Goal: Navigation & Orientation: Find specific page/section

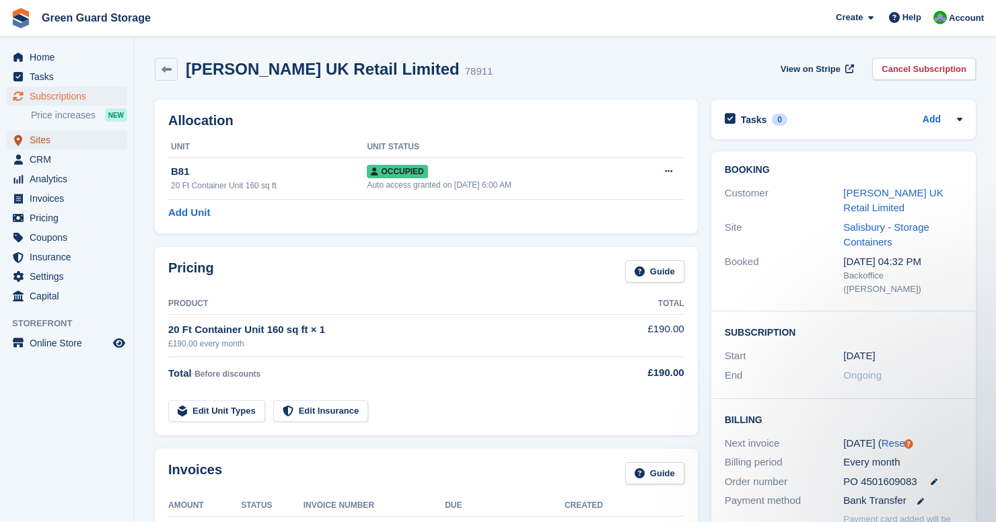
click at [41, 132] on span "Sites" at bounding box center [70, 140] width 81 height 19
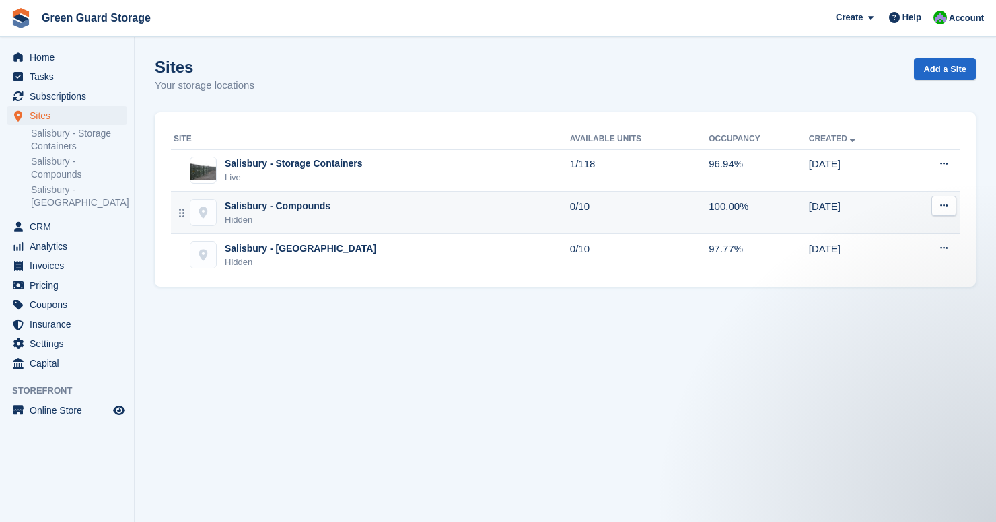
click at [236, 222] on div "Hidden" at bounding box center [278, 219] width 106 height 13
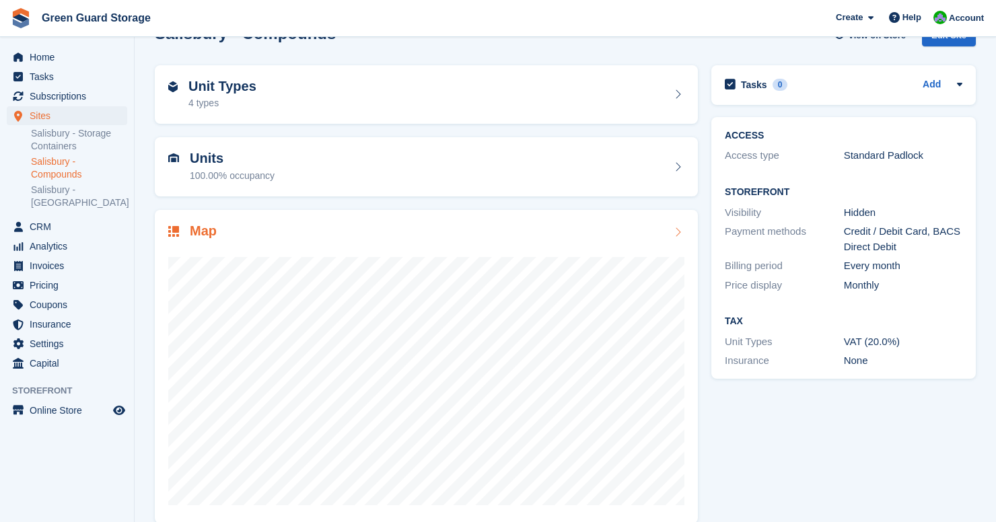
scroll to position [52, 0]
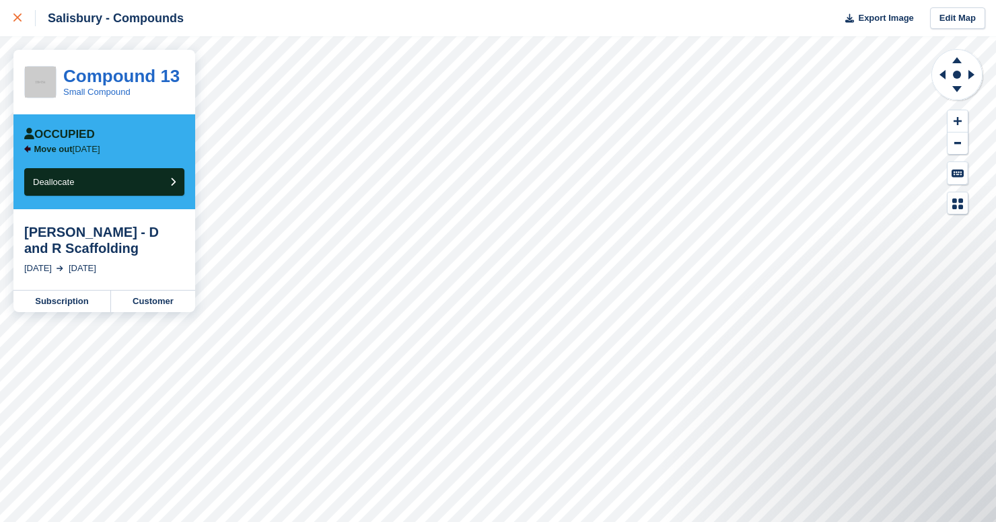
click at [16, 13] on div at bounding box center [24, 18] width 22 height 16
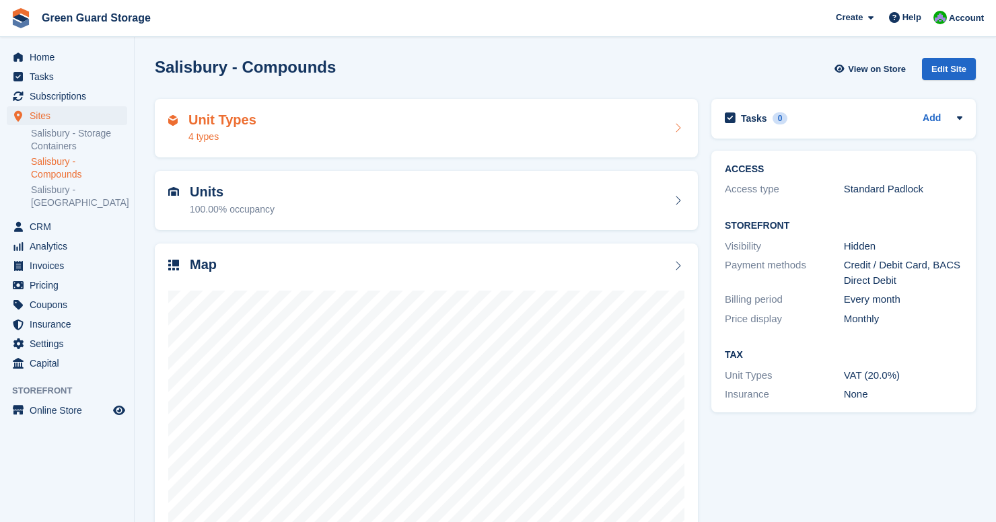
click at [238, 129] on div "Unit Types 4 types" at bounding box center [223, 128] width 68 height 32
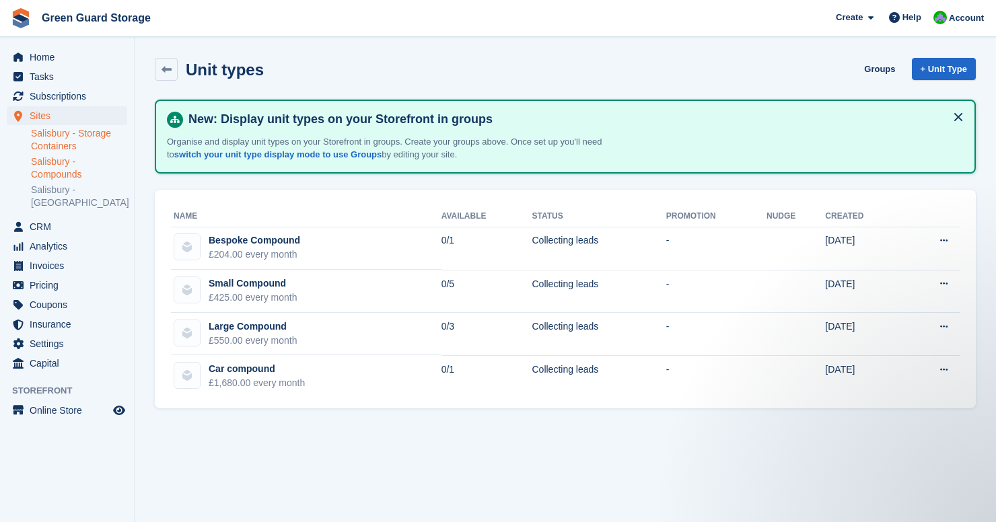
click at [60, 137] on link "Salisbury - Storage Containers" at bounding box center [79, 140] width 96 height 26
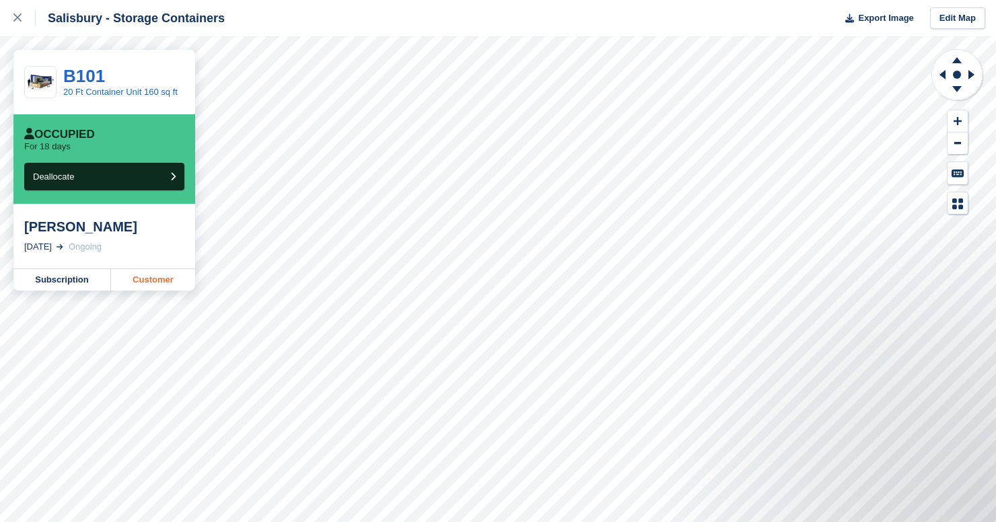
click at [151, 287] on link "Customer" at bounding box center [153, 280] width 84 height 22
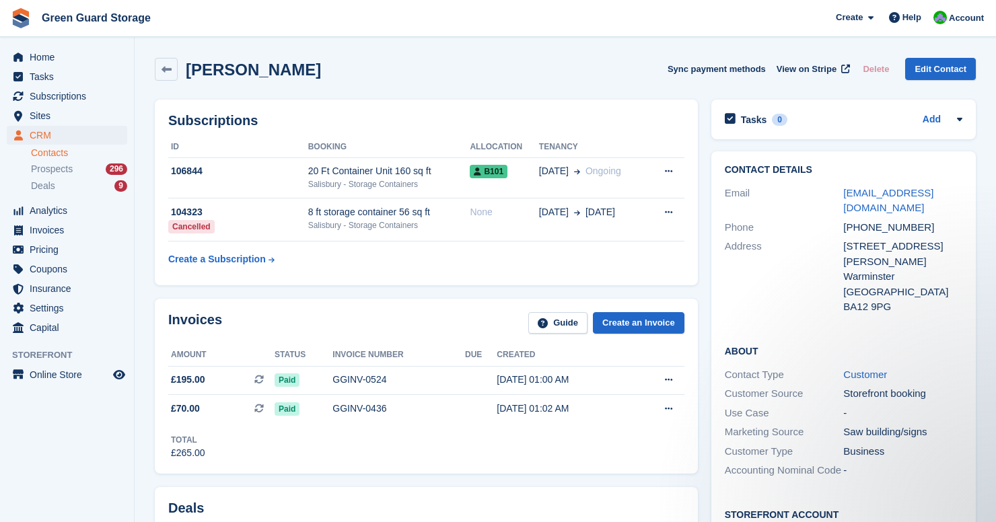
click at [110, 452] on aside "Home Tasks Subscriptions Subscriptions Subscriptions Price increases NEW Price …" at bounding box center [67, 264] width 134 height 455
